Goal: Task Accomplishment & Management: Manage account settings

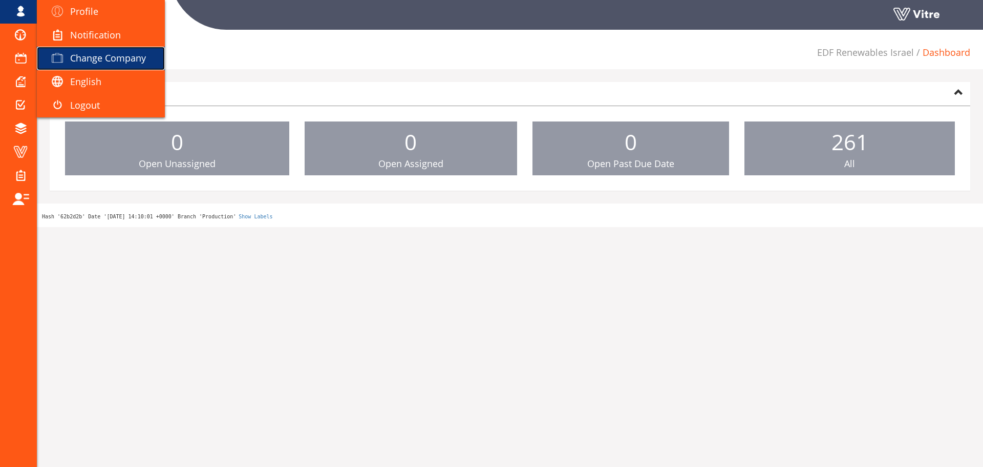
click at [66, 55] on span at bounding box center [58, 58] width 26 height 12
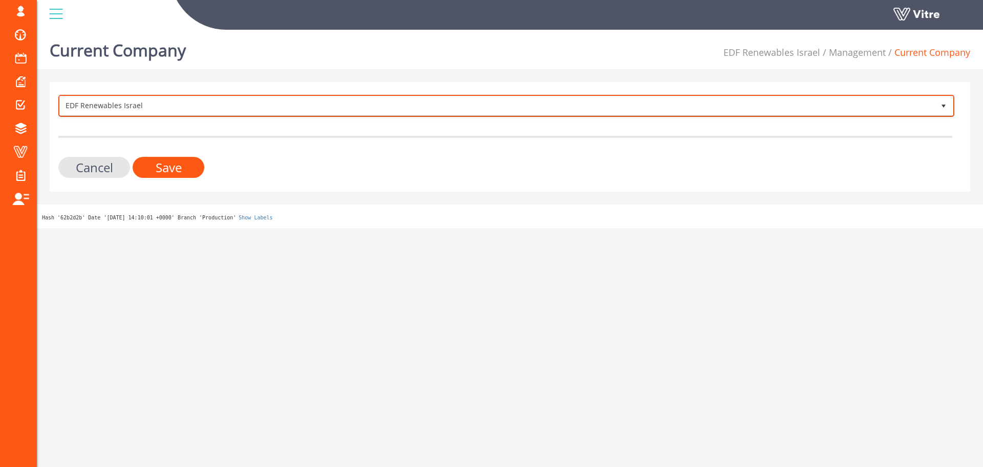
click at [710, 101] on span "EDF Renewables Israel" at bounding box center [497, 105] width 875 height 18
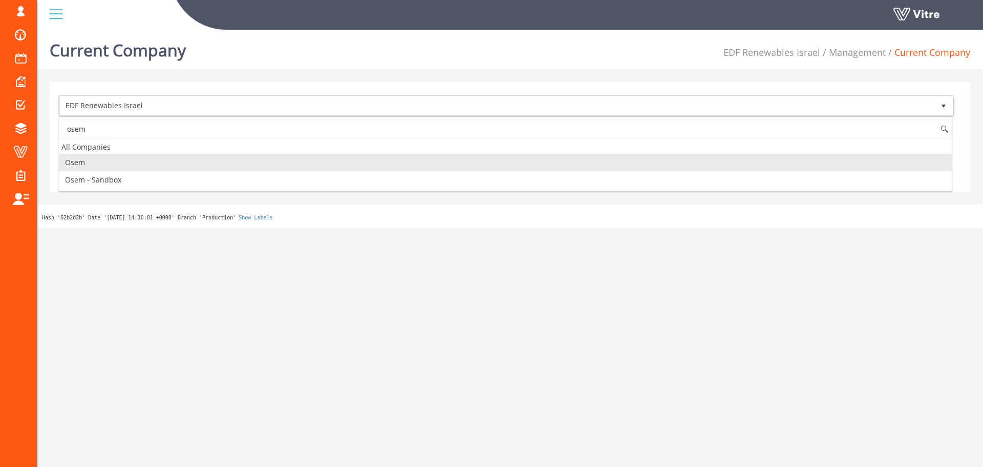
click at [228, 158] on li "Osem" at bounding box center [505, 162] width 893 height 17
type input "osem"
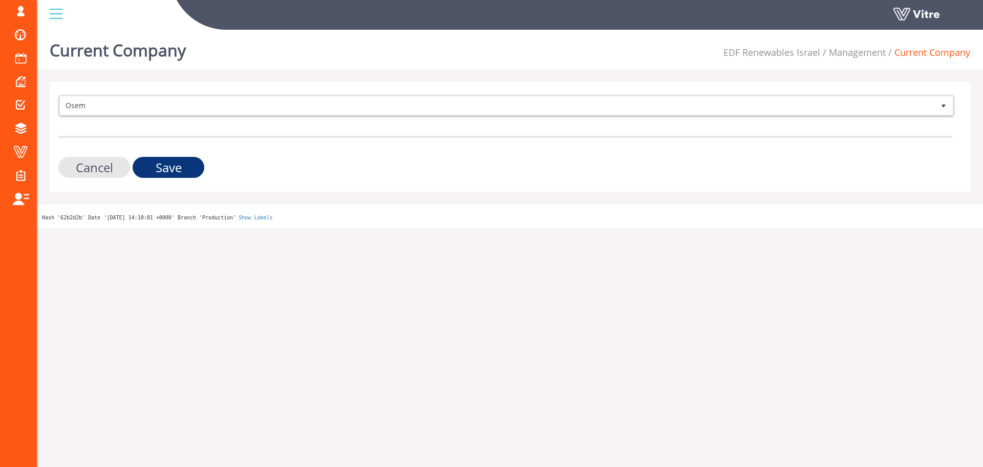
click at [189, 164] on input "Save" at bounding box center [169, 167] width 72 height 21
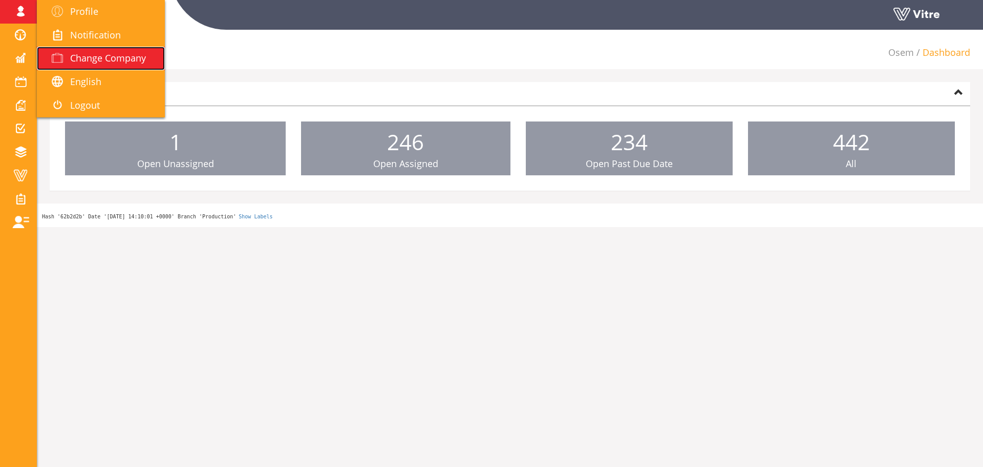
click at [78, 65] on link "Change Company" at bounding box center [101, 59] width 128 height 24
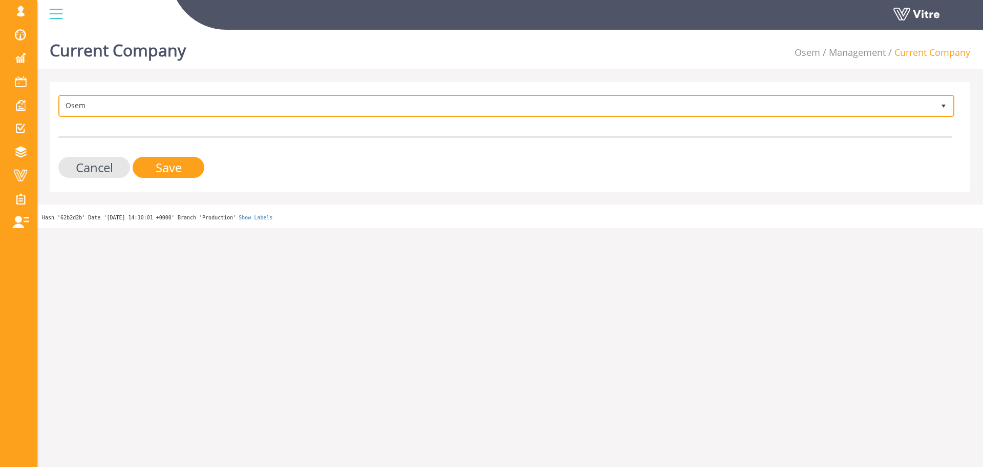
click at [116, 108] on span "Osem" at bounding box center [497, 105] width 875 height 18
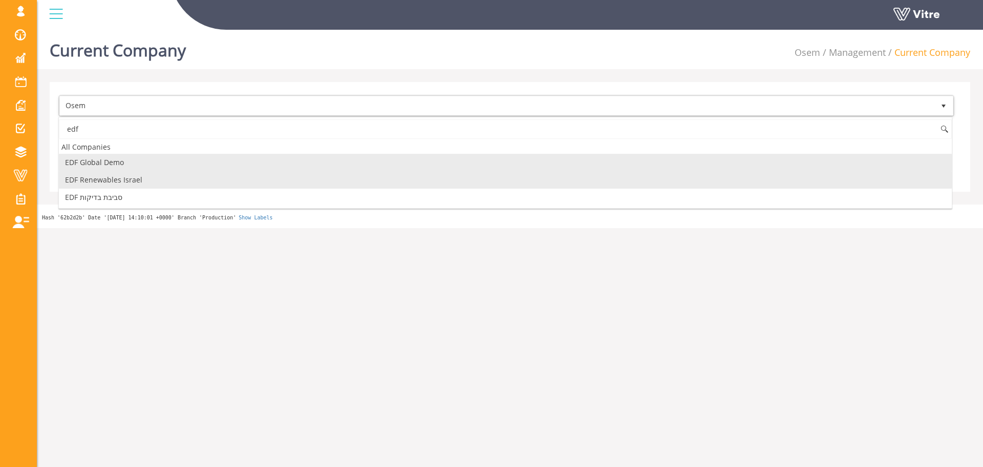
click at [139, 177] on li "EDF Renewables Israel" at bounding box center [505, 179] width 893 height 17
type input "edf"
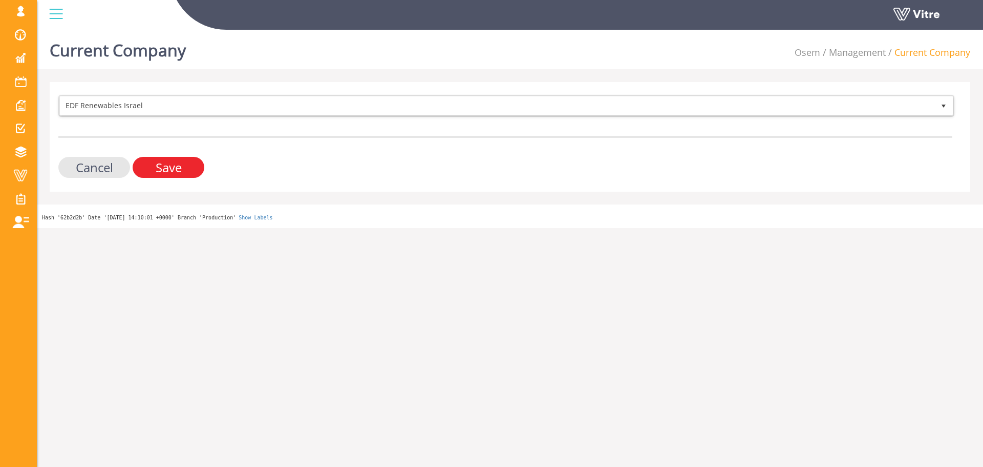
click at [170, 172] on input "Save" at bounding box center [169, 167] width 72 height 21
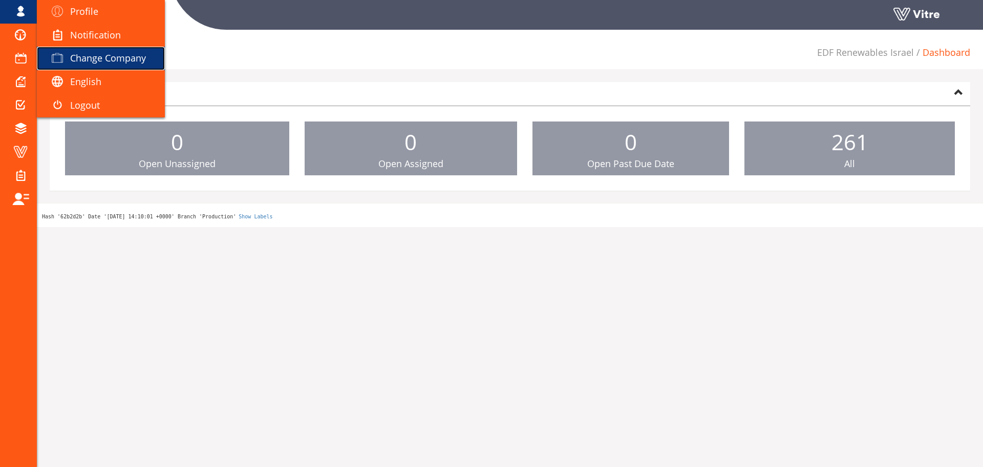
click at [107, 55] on span "Change Company" at bounding box center [108, 58] width 76 height 12
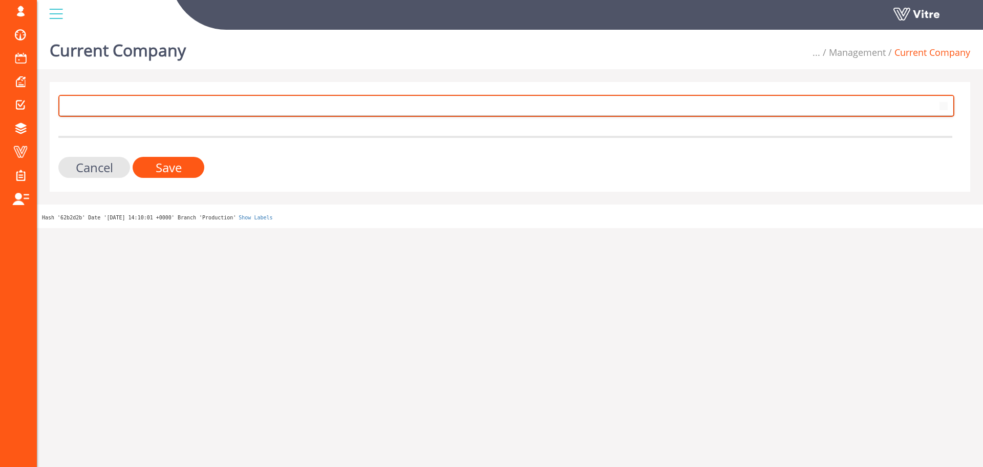
click at [198, 108] on span at bounding box center [497, 105] width 875 height 18
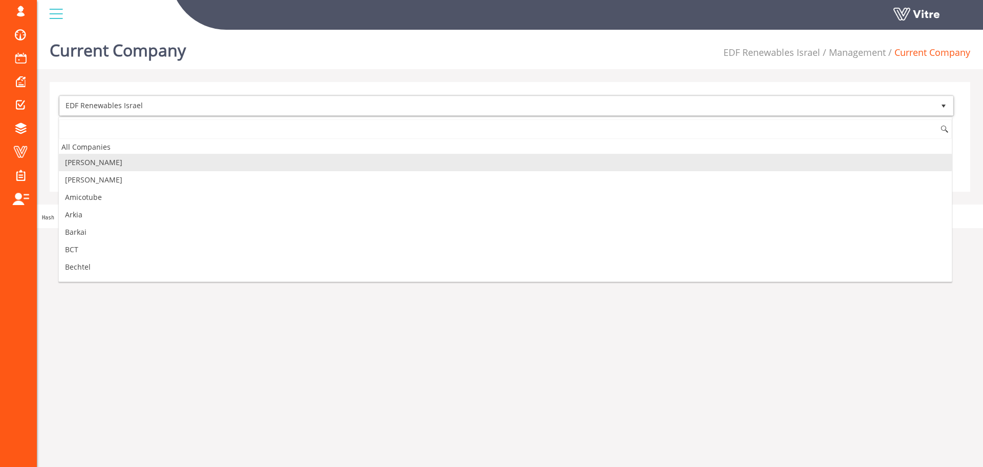
click at [146, 155] on li "[PERSON_NAME]" at bounding box center [505, 162] width 893 height 17
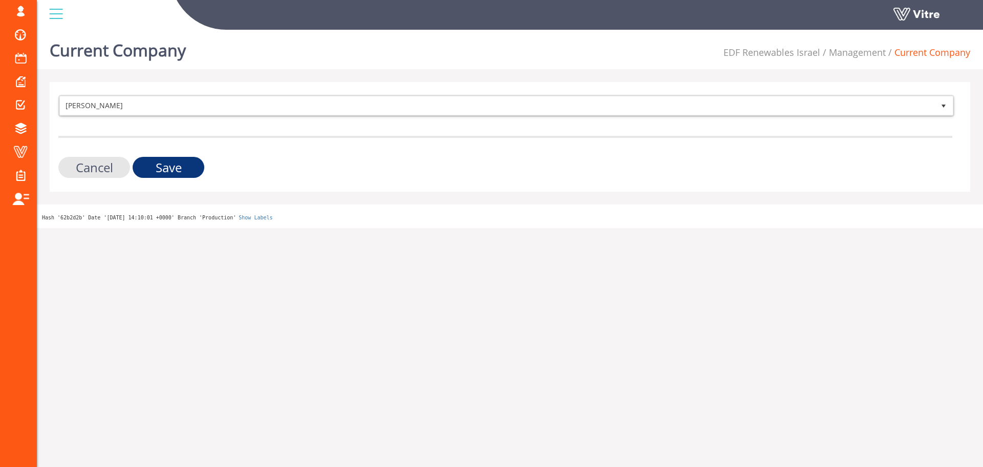
click at [152, 160] on input "Save" at bounding box center [169, 167] width 72 height 21
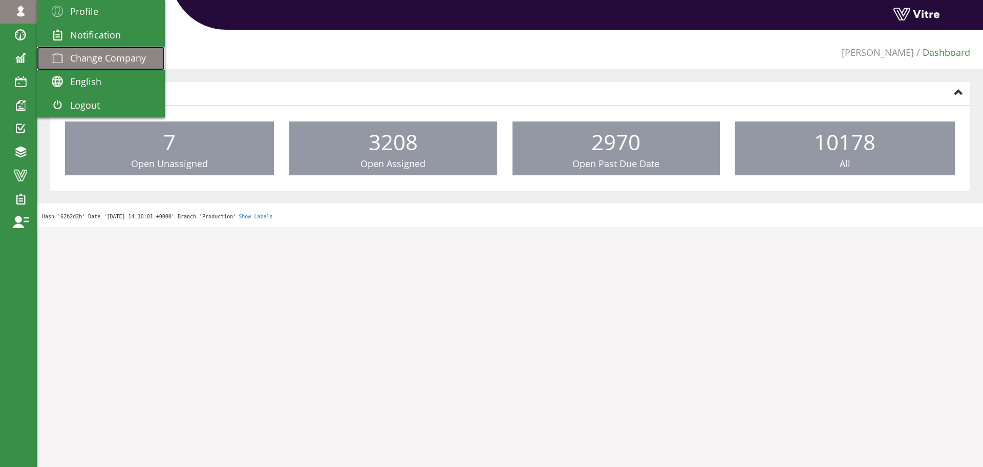
click at [108, 62] on span "Change Company" at bounding box center [108, 58] width 76 height 12
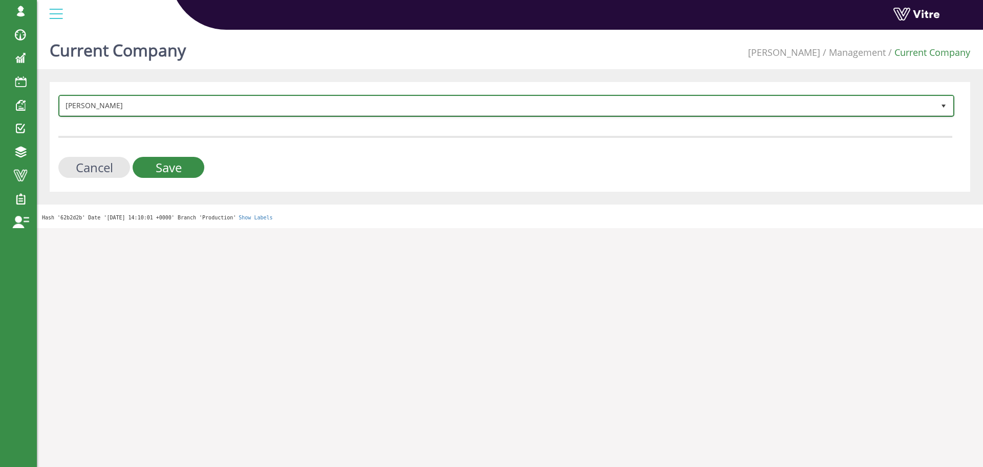
click at [134, 105] on span "Adama" at bounding box center [497, 105] width 875 height 18
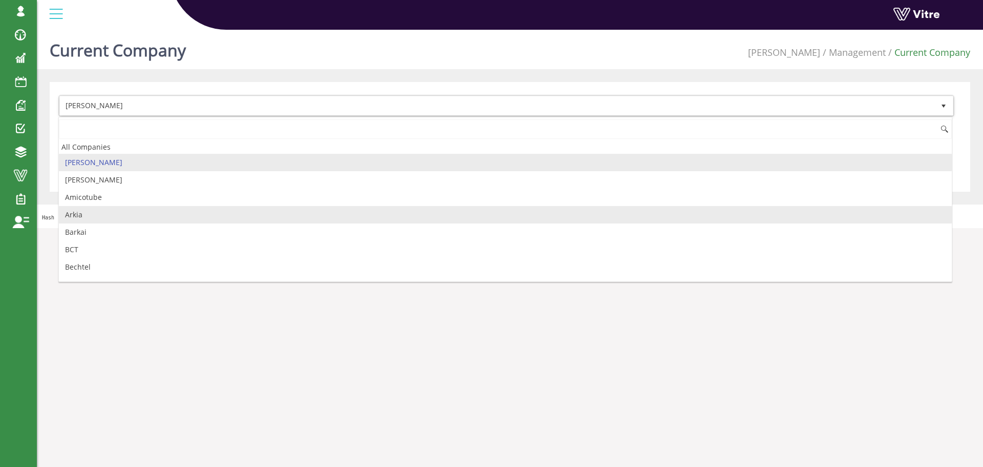
click at [151, 211] on li "Arkia" at bounding box center [505, 214] width 893 height 17
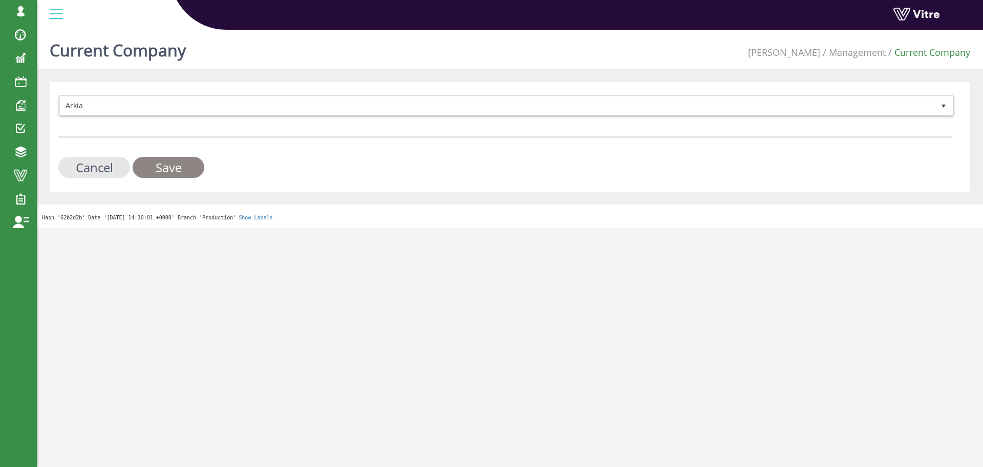
click at [165, 167] on input "Save" at bounding box center [169, 167] width 72 height 21
